Goal: Contribute content: Add original content to the website for others to see

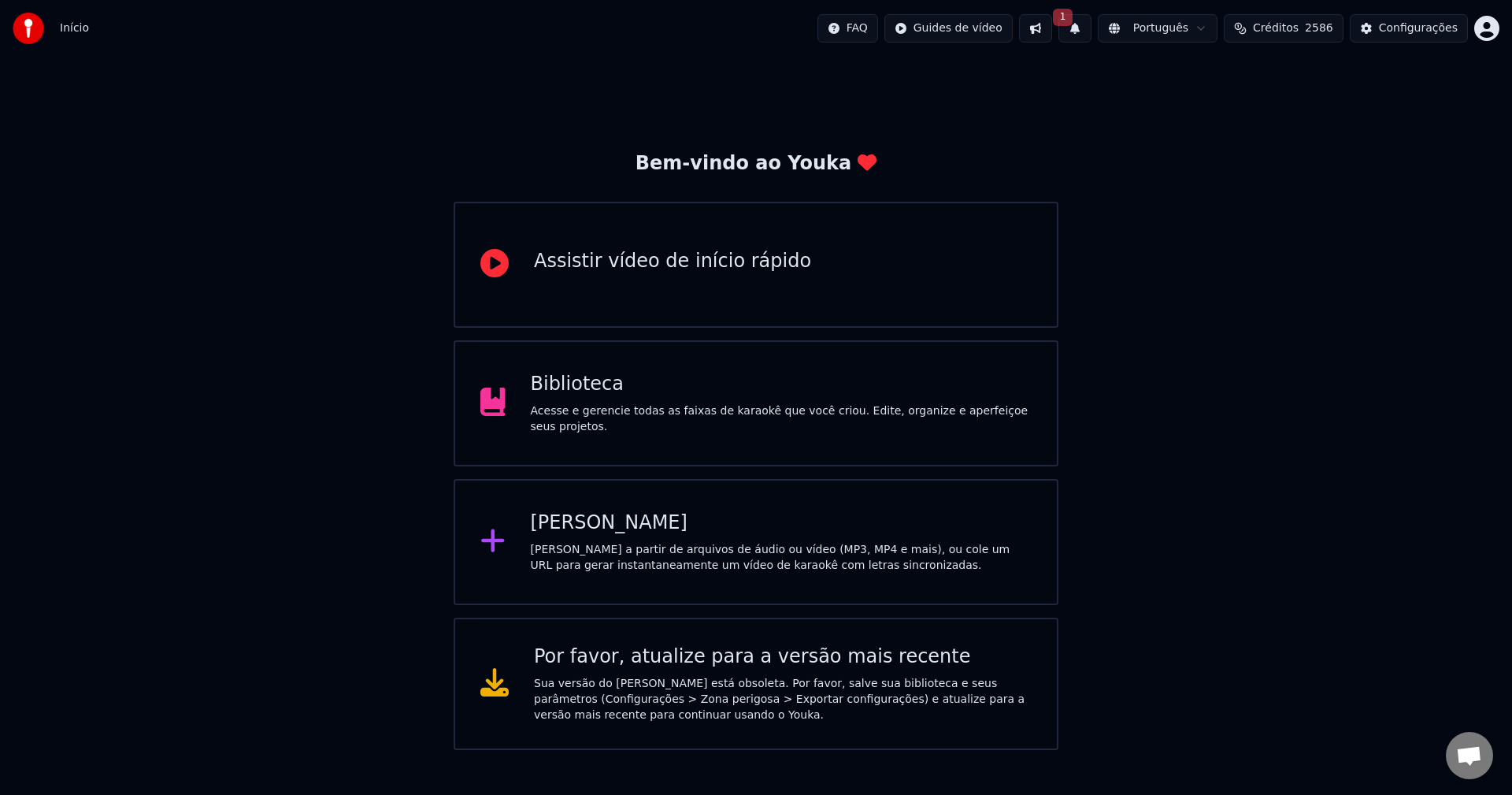
click at [1493, 27] on html "Início FAQ Guides de vídeo 1 Português Créditos 2586 Configurações Bem-vindo ao…" at bounding box center [756, 375] width 1512 height 751
click at [662, 397] on div "Biblioteca" at bounding box center [781, 385] width 501 height 25
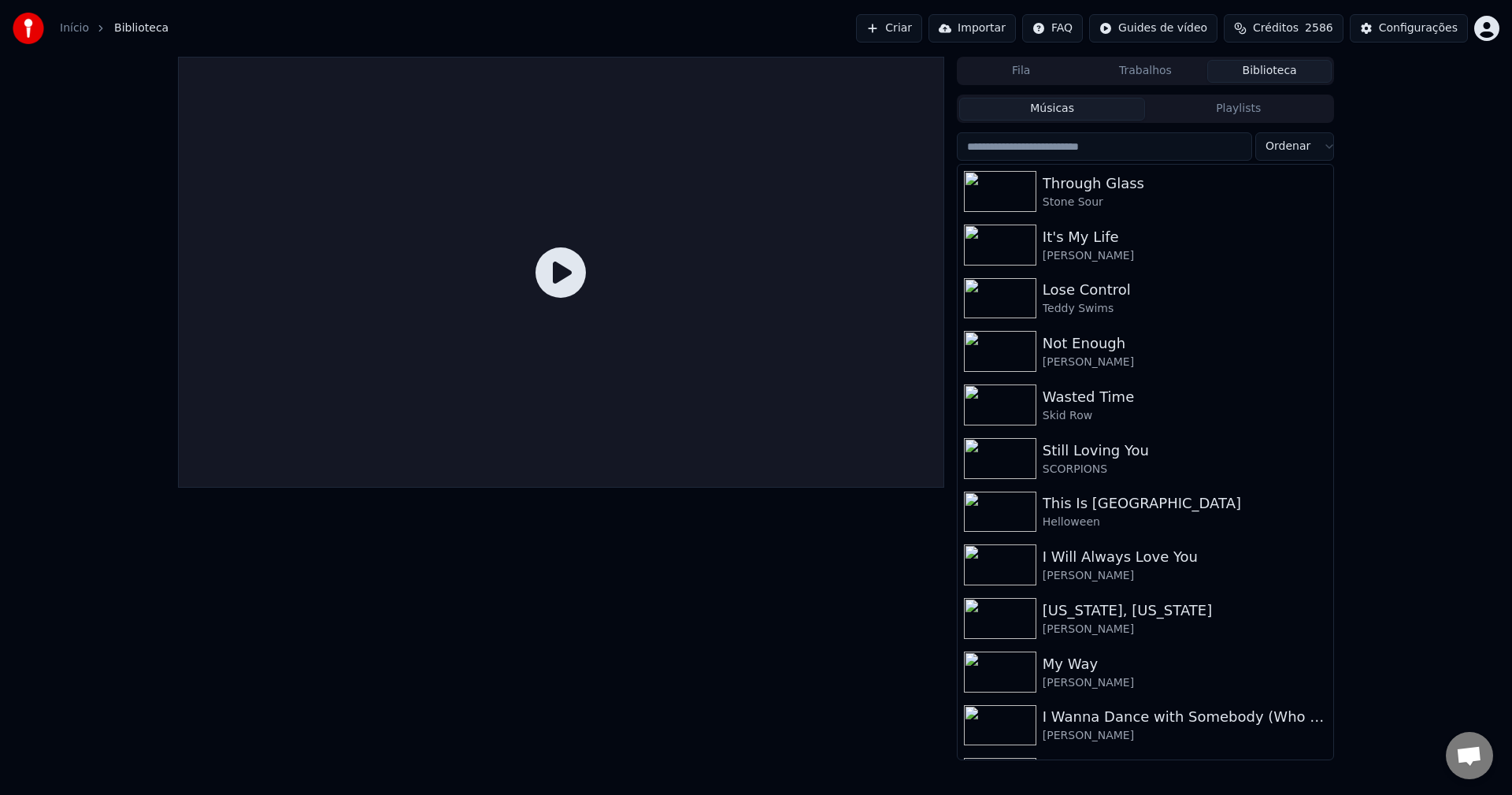
click at [890, 25] on button "Criar" at bounding box center [889, 28] width 66 height 28
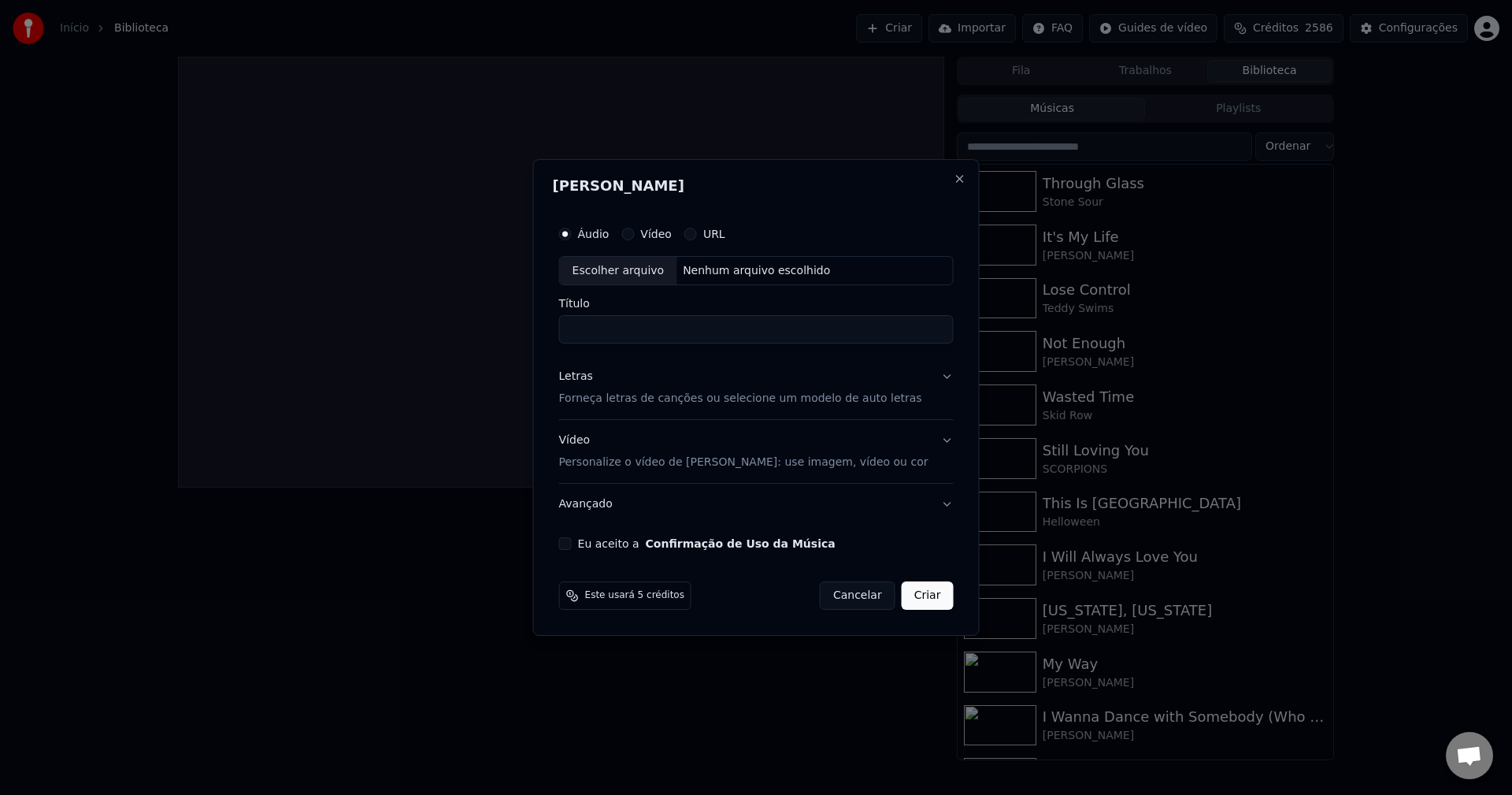
click at [635, 268] on div "Escolher arquivo" at bounding box center [619, 271] width 117 height 28
type input "**********"
click at [619, 400] on p "Forneça letras de canções ou selecione um modelo de auto letras" at bounding box center [741, 400] width 363 height 16
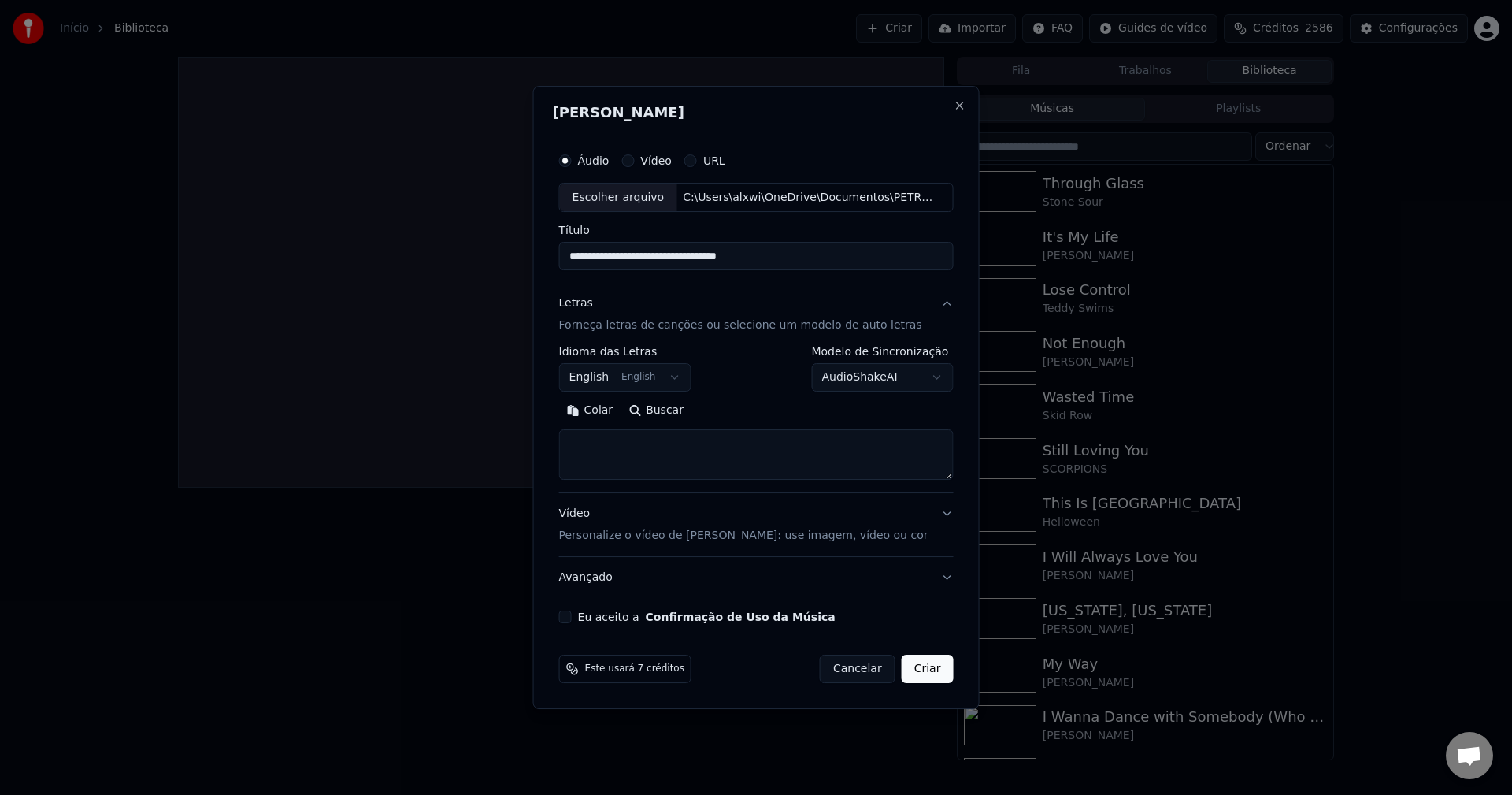
click at [650, 451] on textarea at bounding box center [756, 456] width 394 height 50
paste textarea "**********"
type textarea "**********"
click at [583, 512] on div "Vídeo Personalize o vídeo de karaokê: use imagem, vídeo ou cor" at bounding box center [743, 525] width 369 height 38
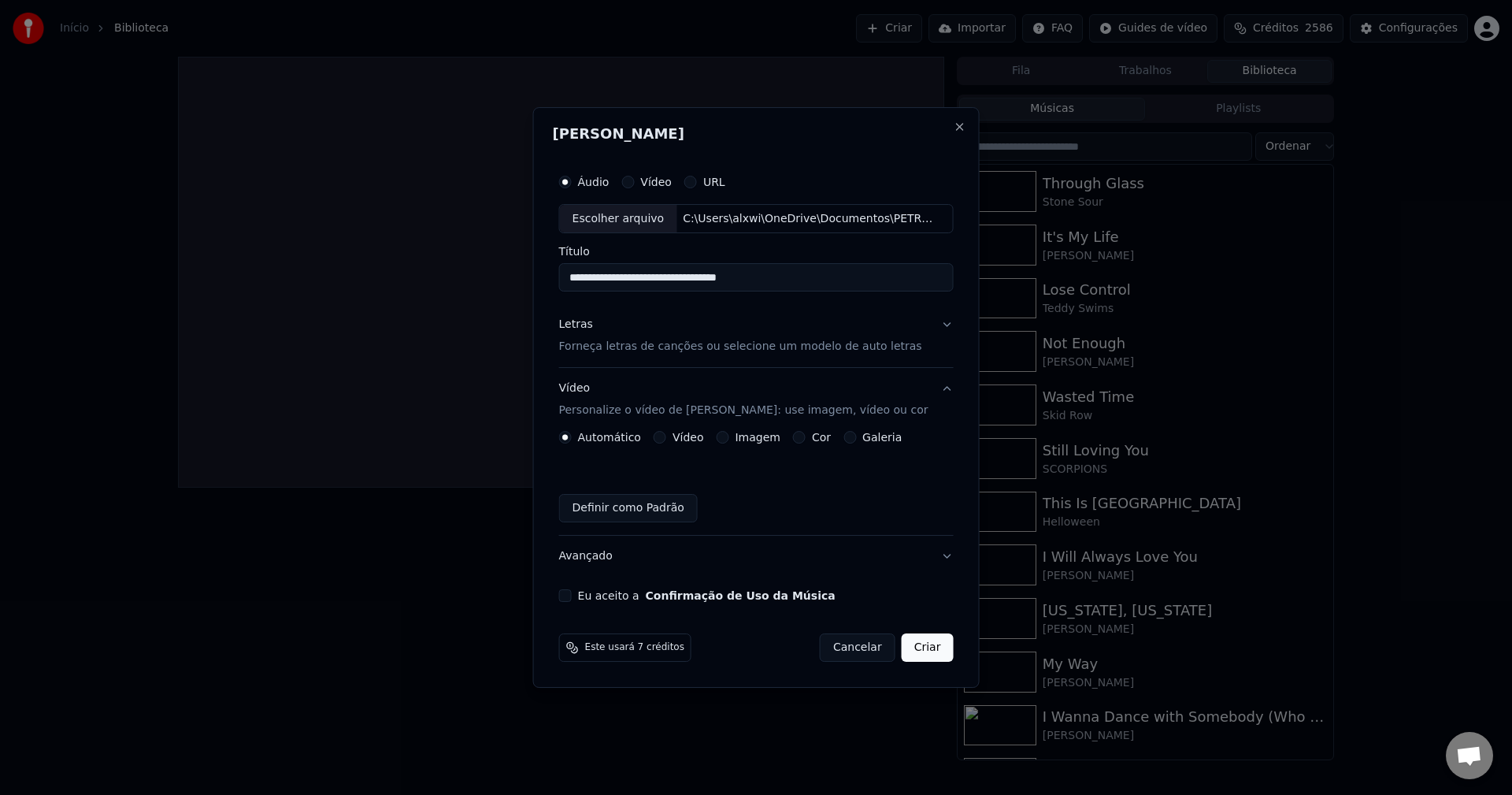
click at [727, 440] on button "Imagem" at bounding box center [722, 437] width 13 height 13
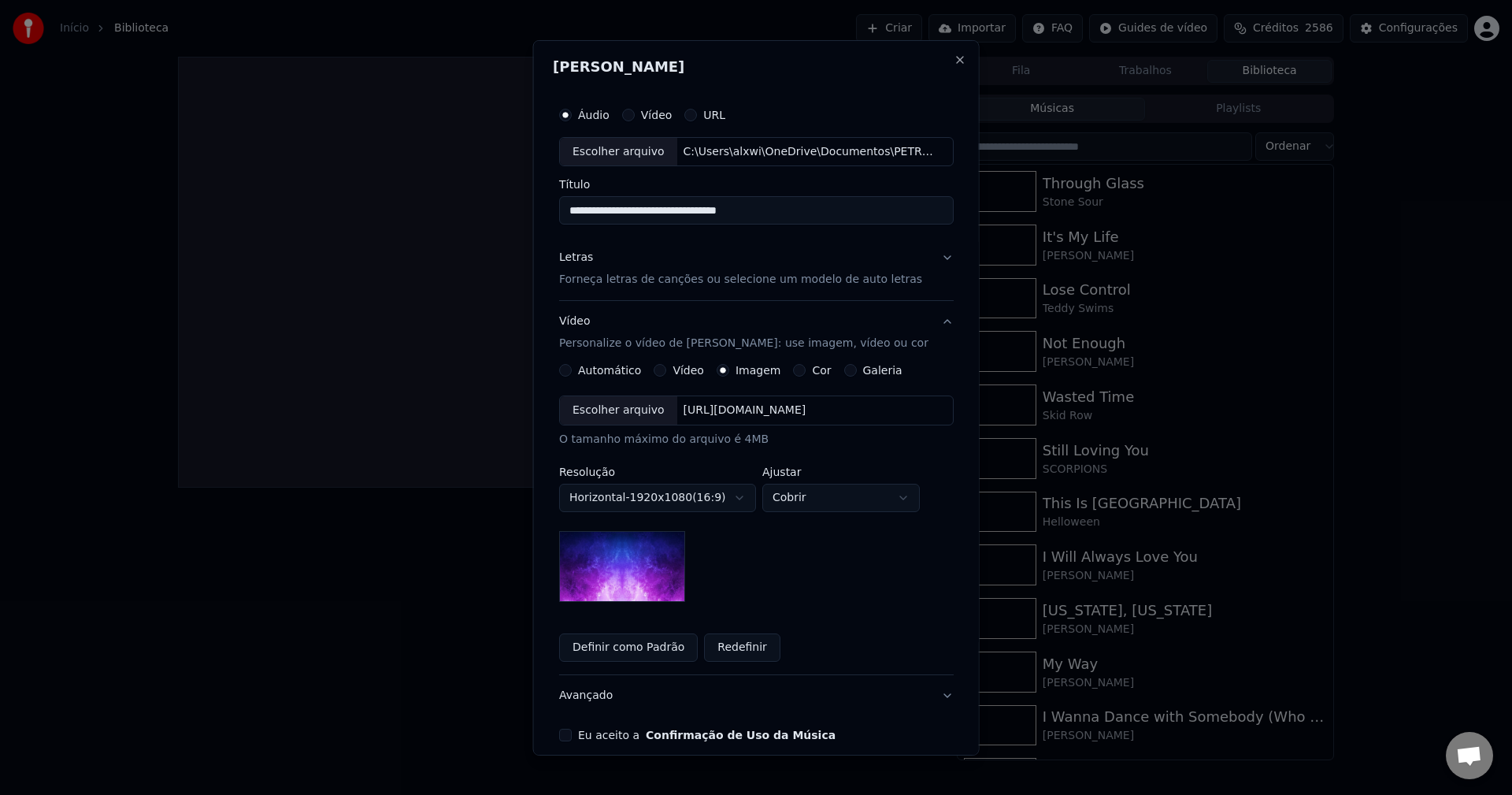
click at [604, 410] on div "Escolher arquivo" at bounding box center [619, 410] width 117 height 28
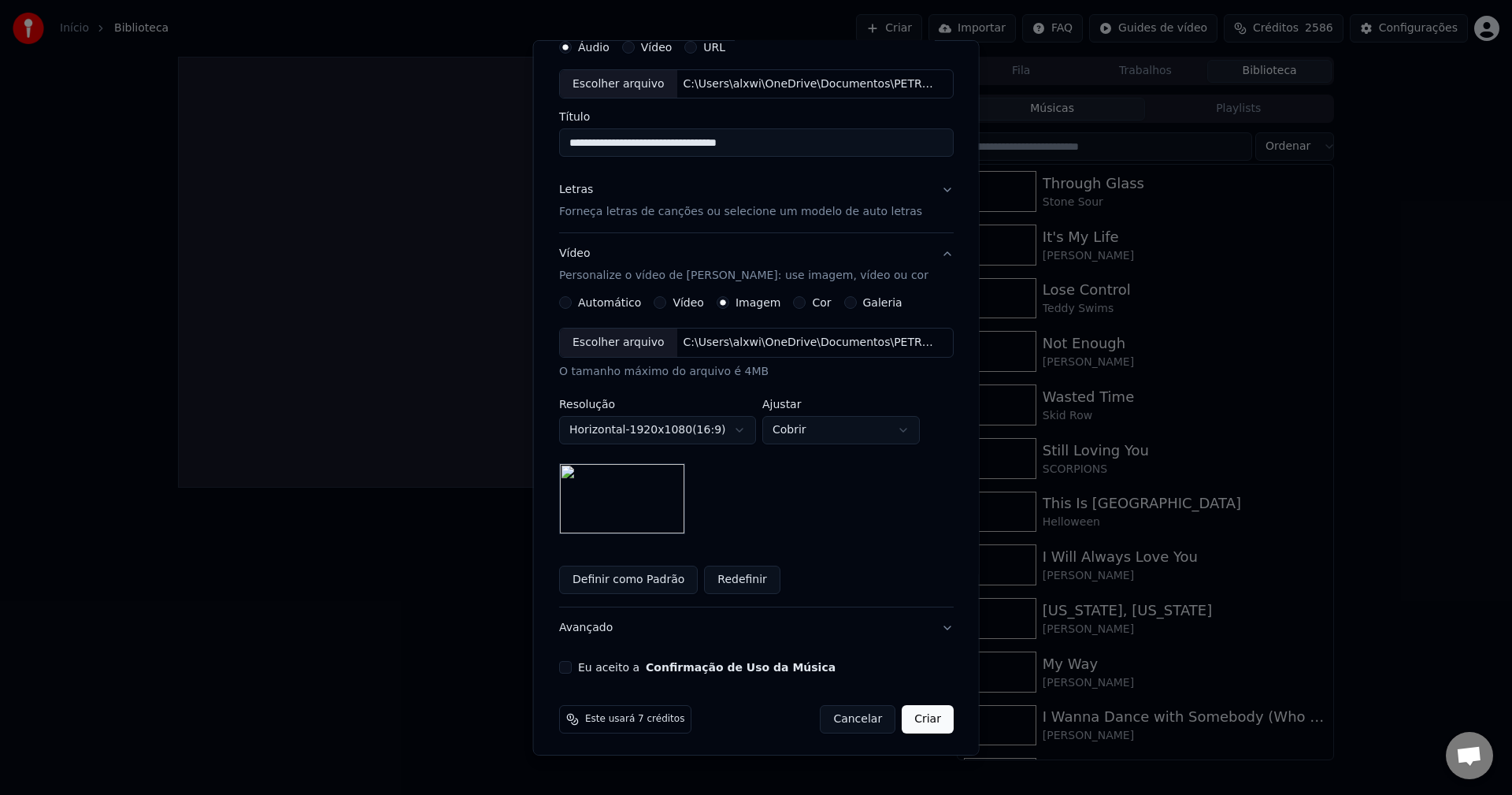
scroll to position [72, 0]
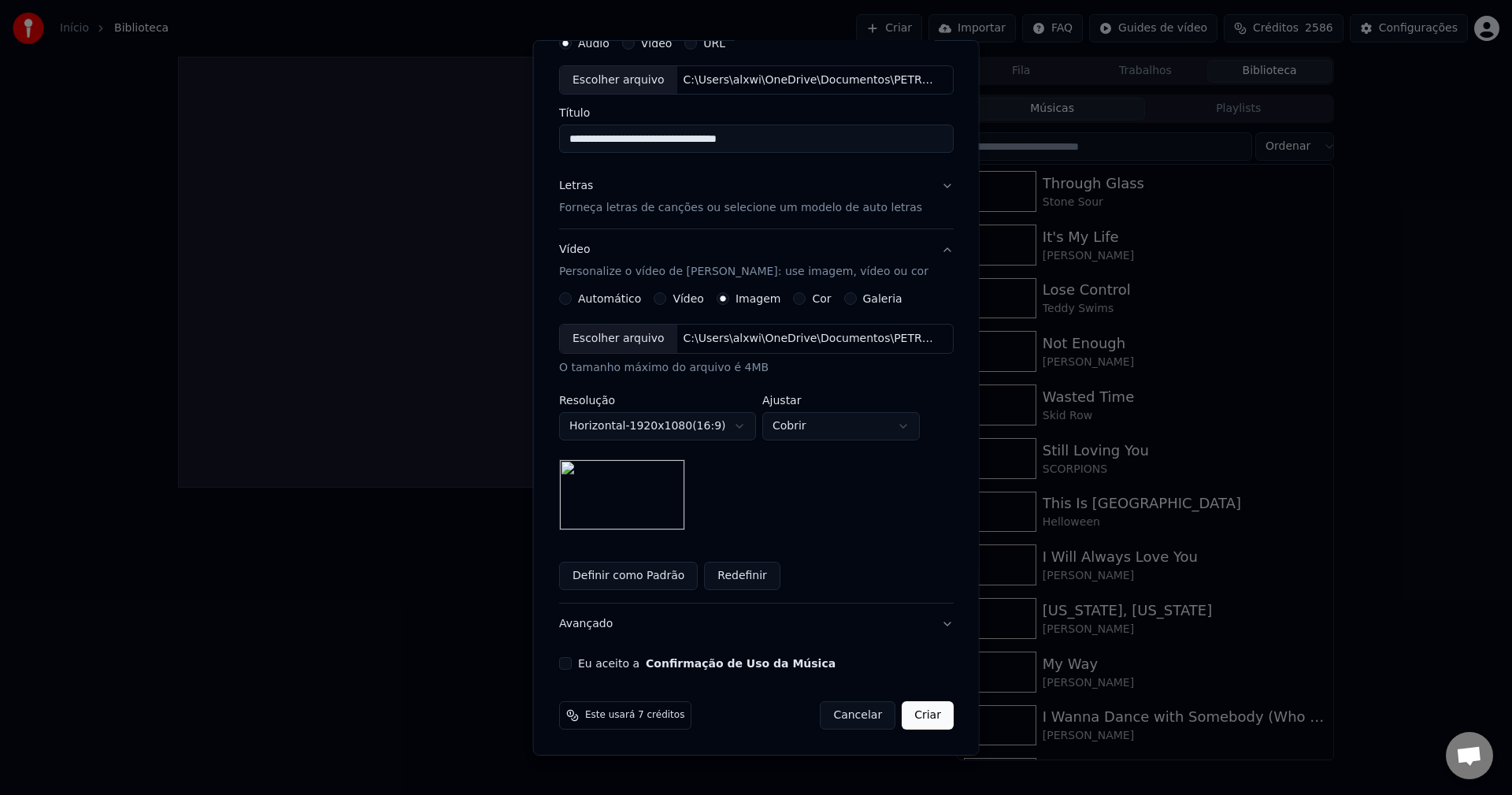
click at [571, 667] on button "Eu aceito a Confirmação de Uso da Música" at bounding box center [565, 663] width 13 height 13
click at [917, 711] on button "Criar" at bounding box center [928, 715] width 52 height 28
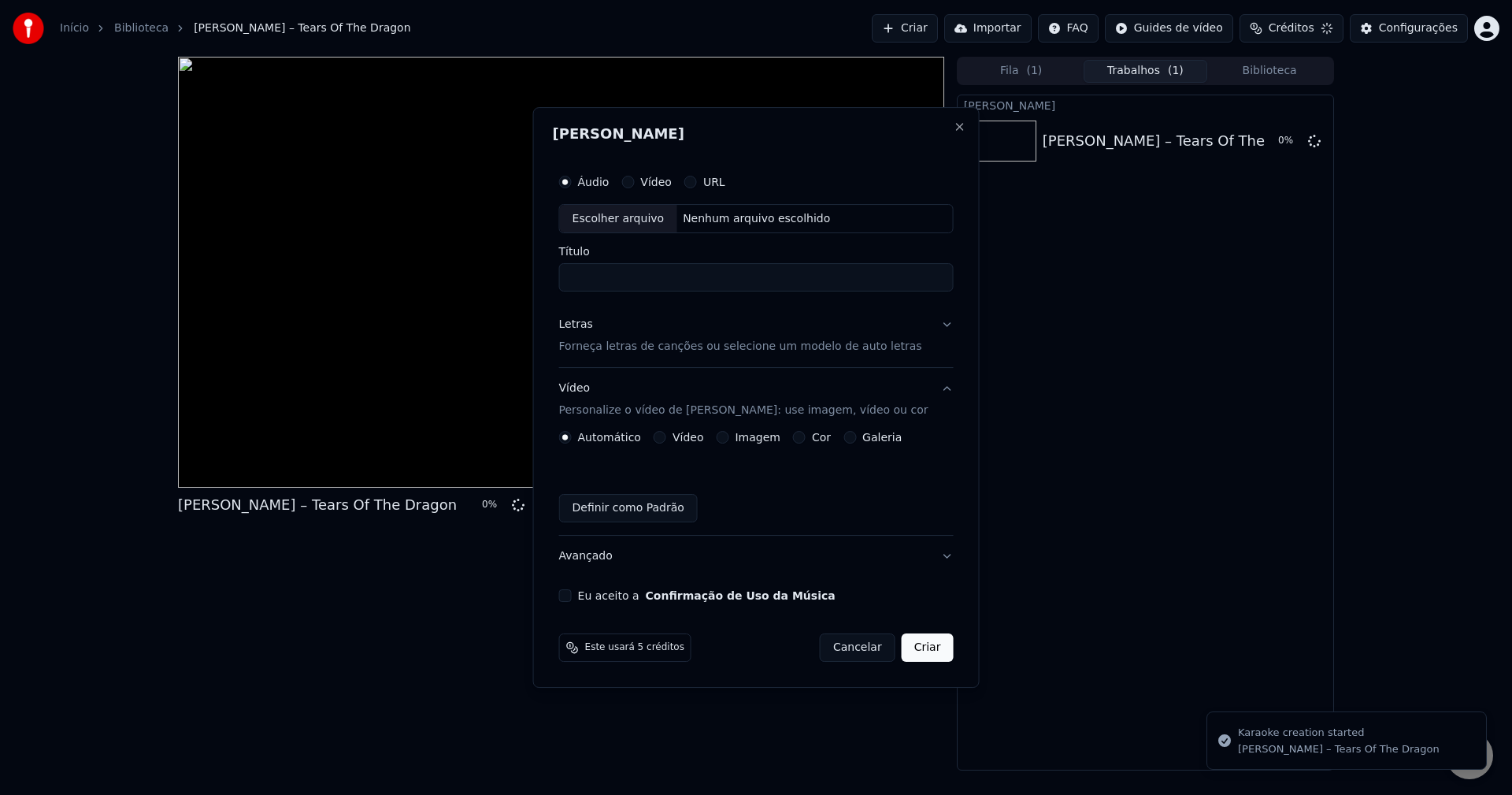
scroll to position [0, 0]
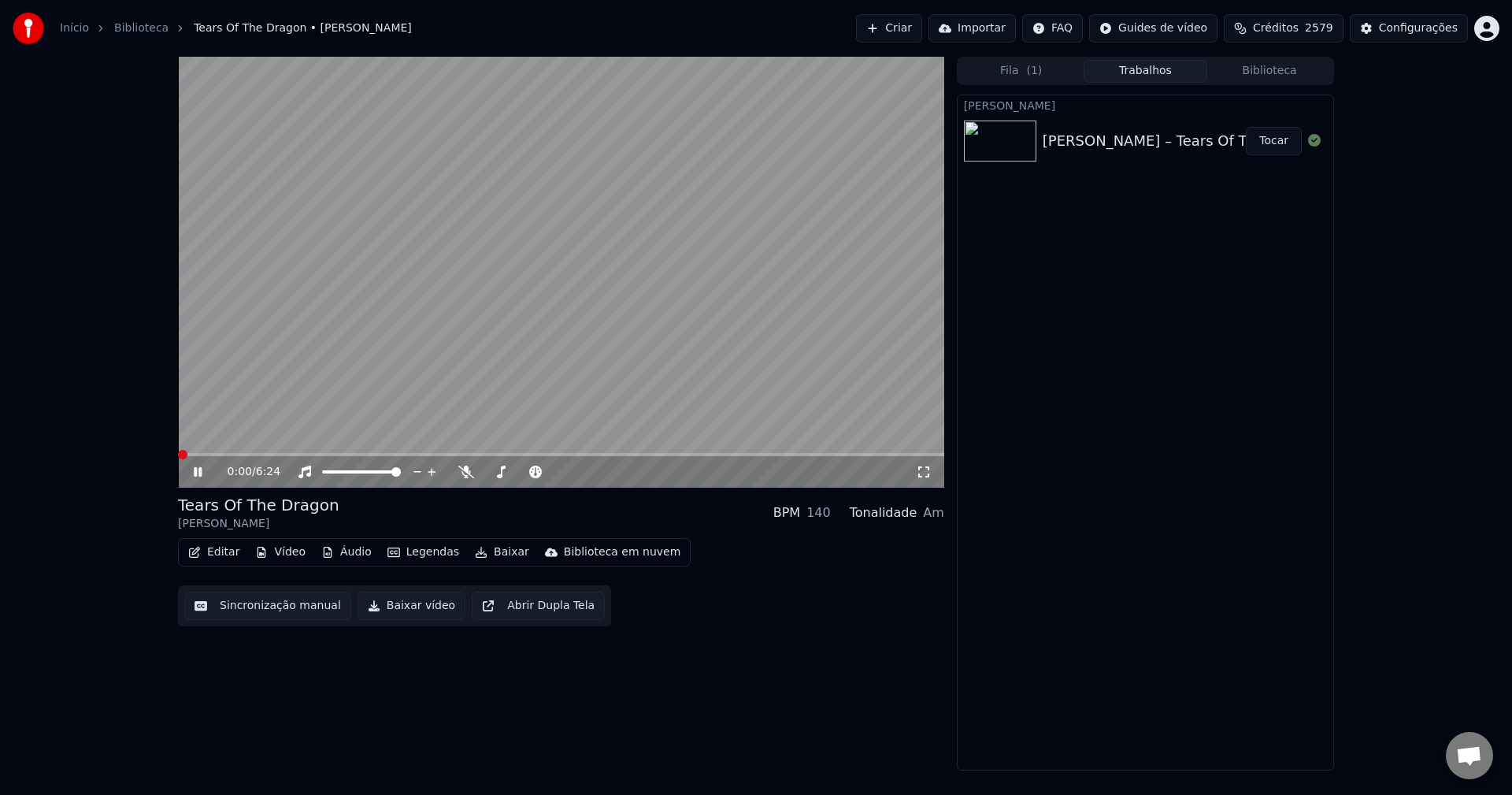
click at [178, 459] on span at bounding box center [183, 454] width 9 height 9
click at [466, 472] on icon at bounding box center [466, 472] width 16 height 13
click at [608, 450] on span at bounding box center [606, 454] width 9 height 9
click at [635, 450] on span at bounding box center [630, 454] width 9 height 9
click at [686, 451] on span at bounding box center [685, 454] width 9 height 9
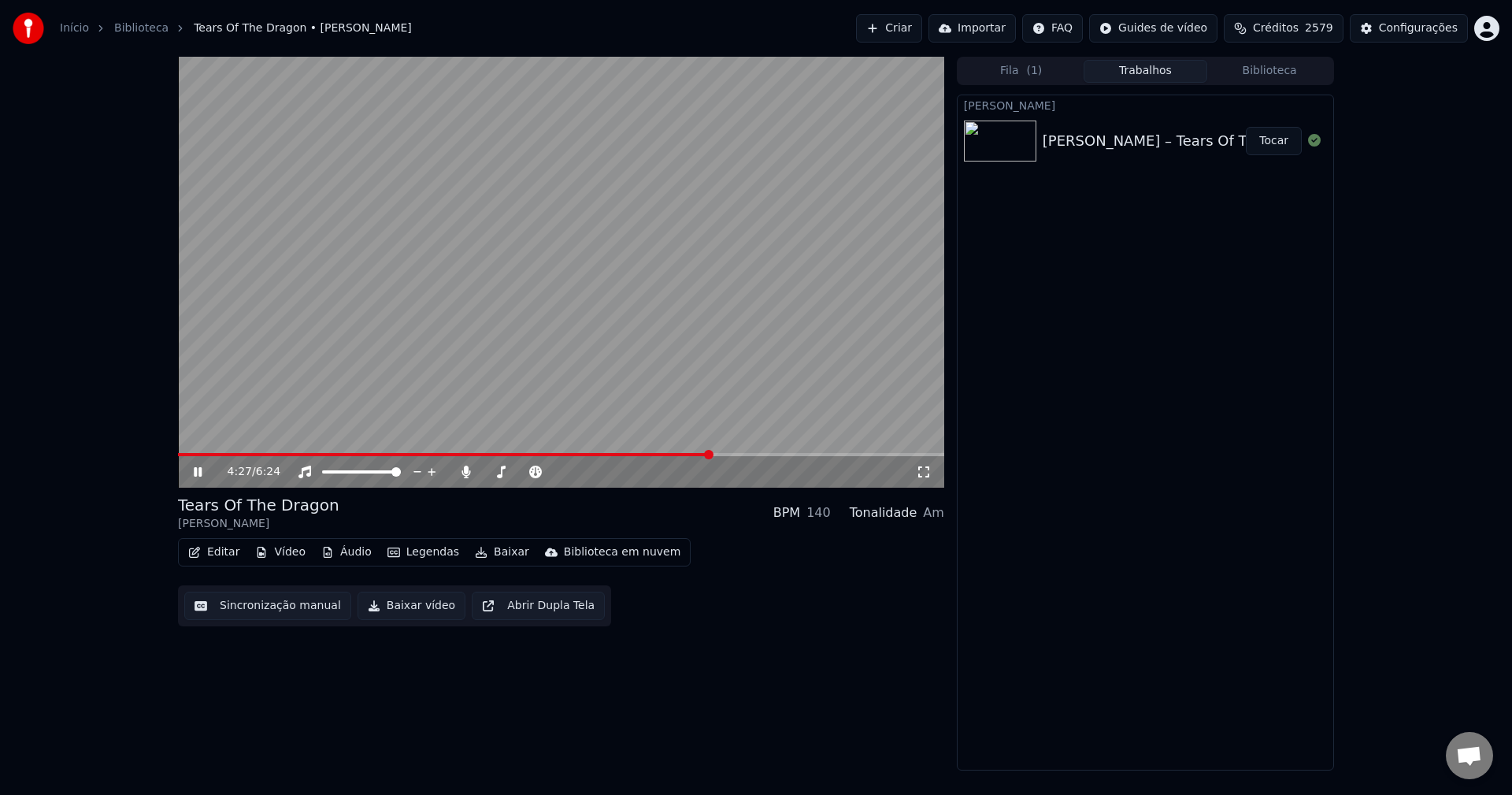
click at [711, 457] on span at bounding box center [708, 454] width 9 height 9
click at [731, 452] on span at bounding box center [728, 454] width 9 height 9
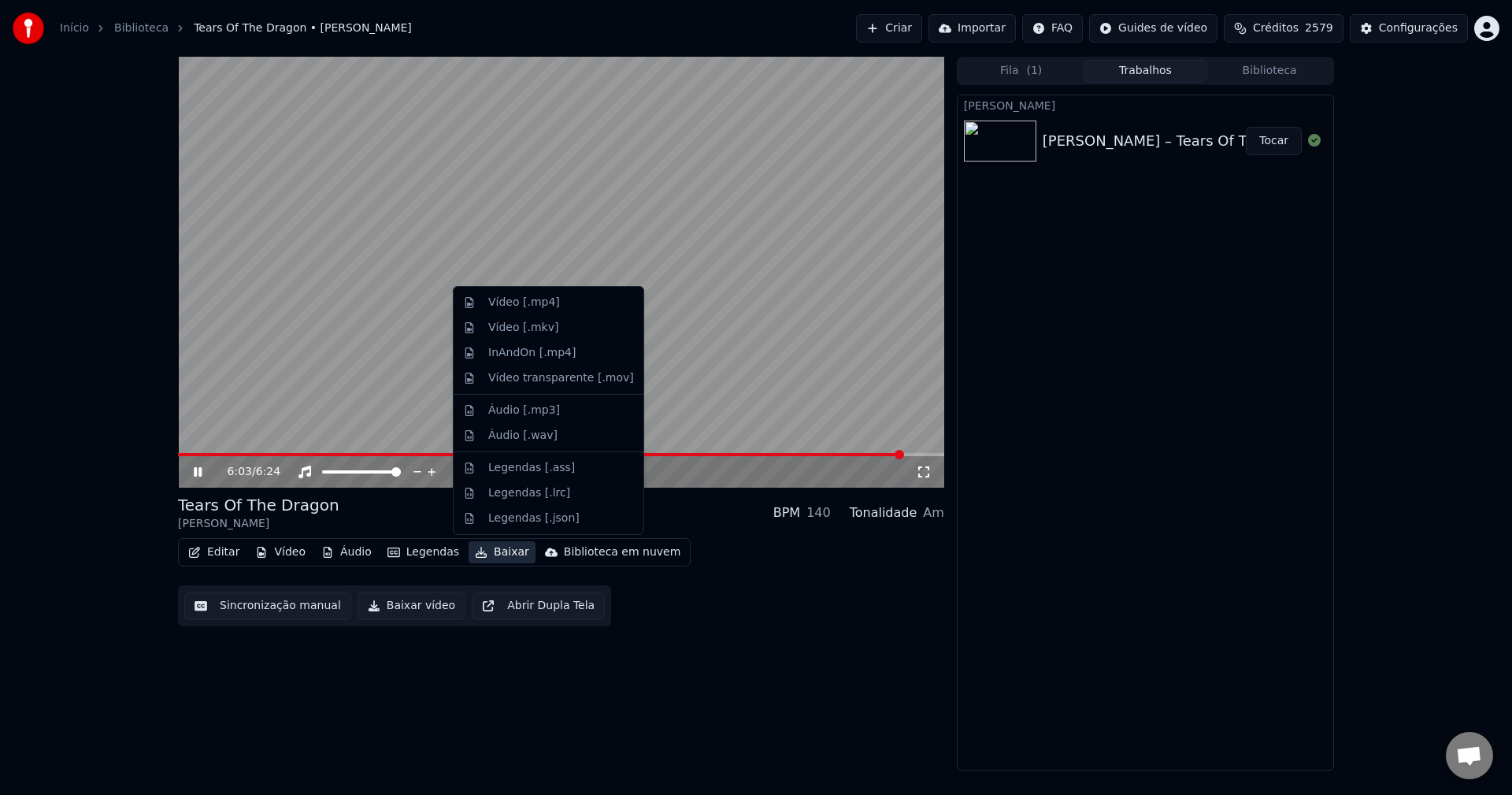
click at [478, 557] on button "Baixar" at bounding box center [502, 552] width 67 height 22
click at [523, 302] on div "Vídeo [.mp4]" at bounding box center [524, 302] width 72 height 16
